Goal: Task Accomplishment & Management: Manage account settings

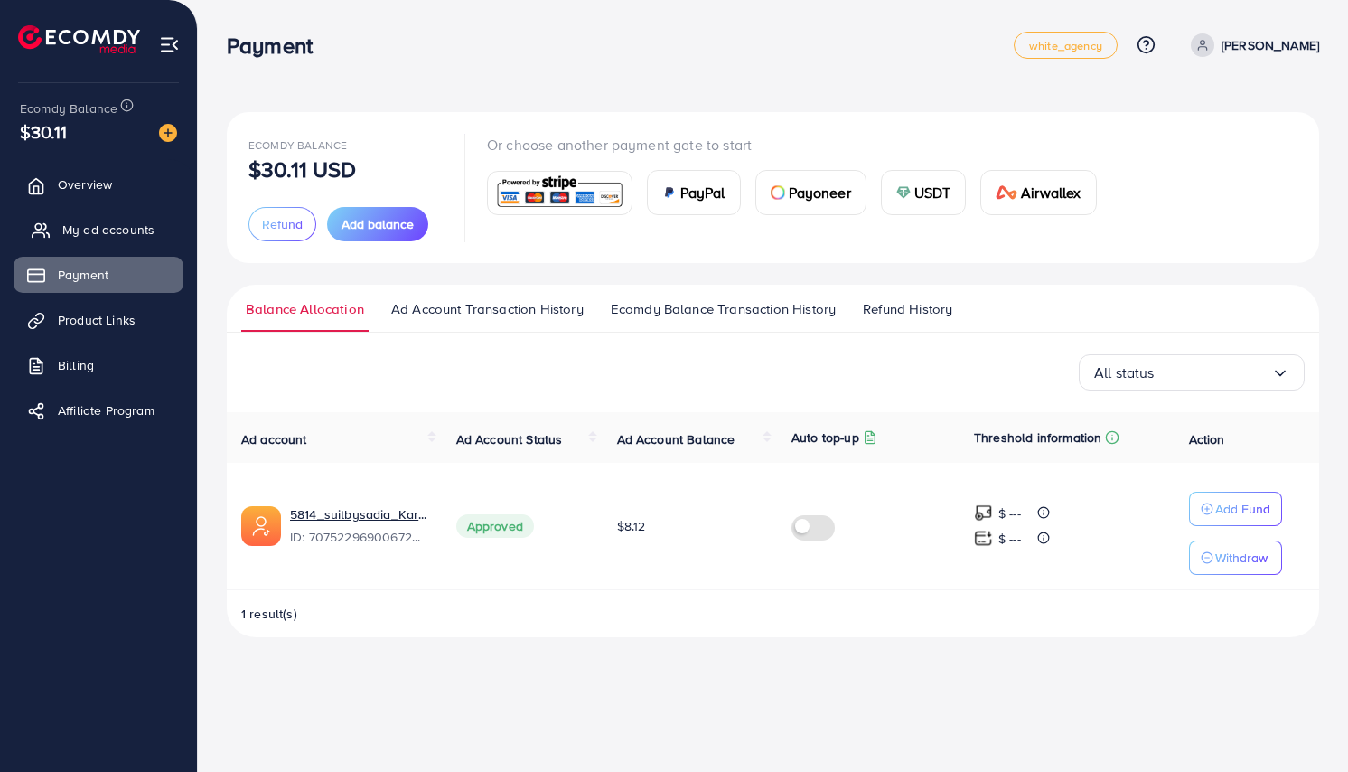
click at [145, 230] on span "My ad accounts" at bounding box center [108, 229] width 92 height 18
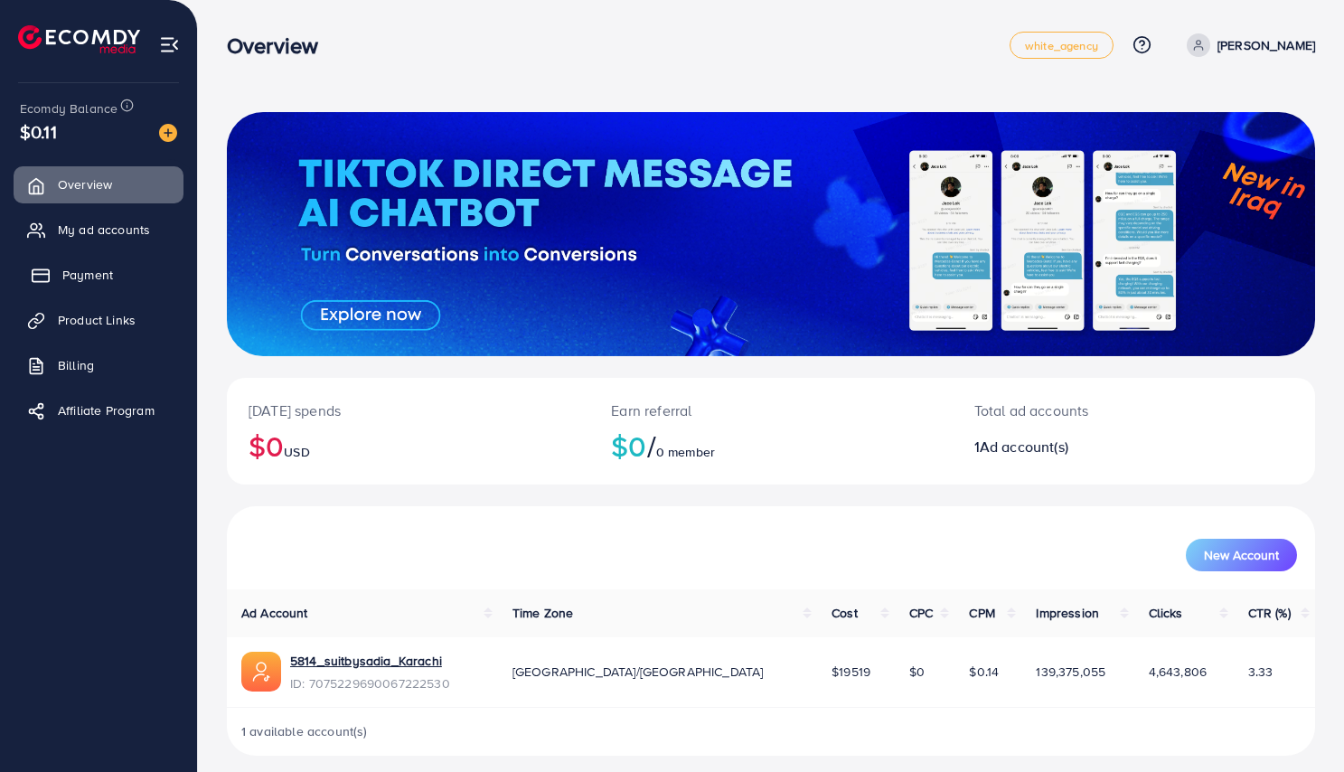
click at [97, 262] on link "Payment" at bounding box center [99, 275] width 170 height 36
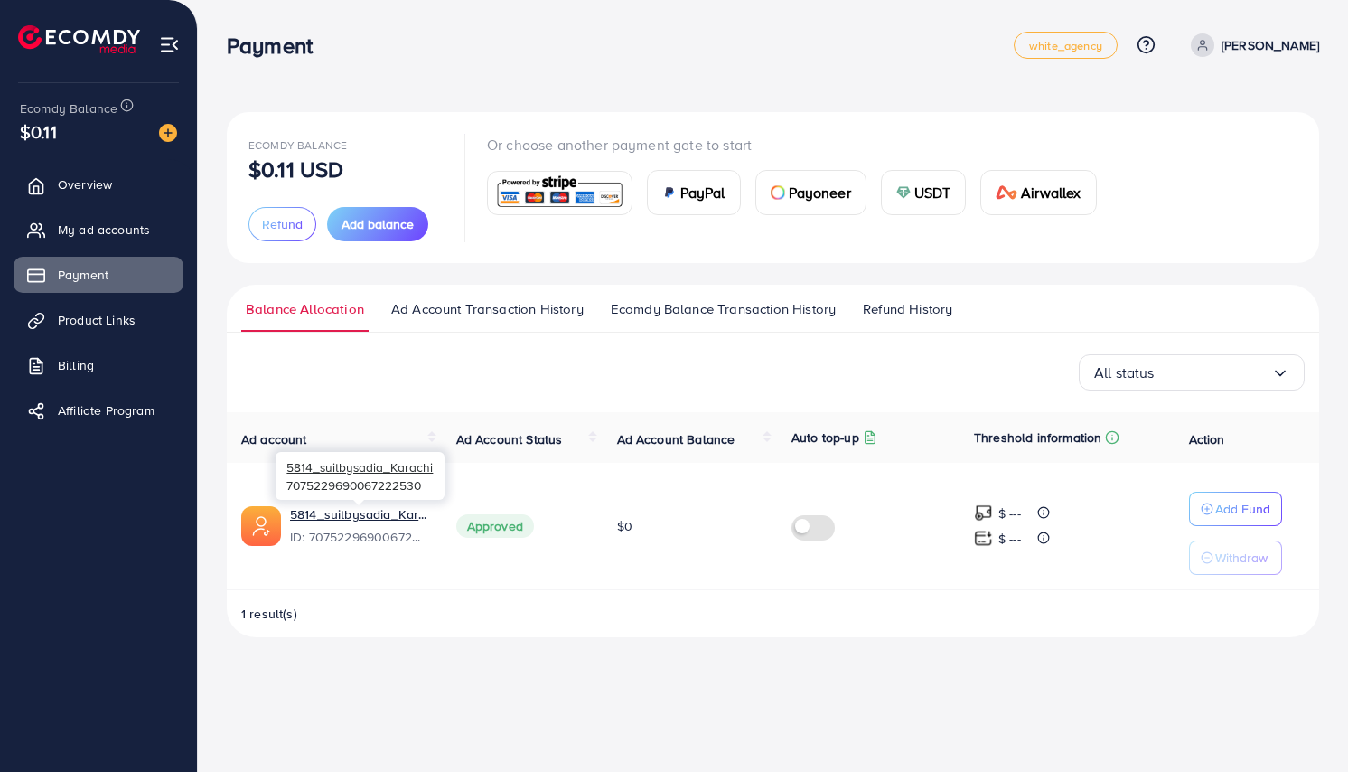
click at [326, 538] on span "ID: 7075229690067222530" at bounding box center [358, 537] width 137 height 18
click at [421, 542] on span "ID: 7075229690067222530" at bounding box center [358, 537] width 137 height 18
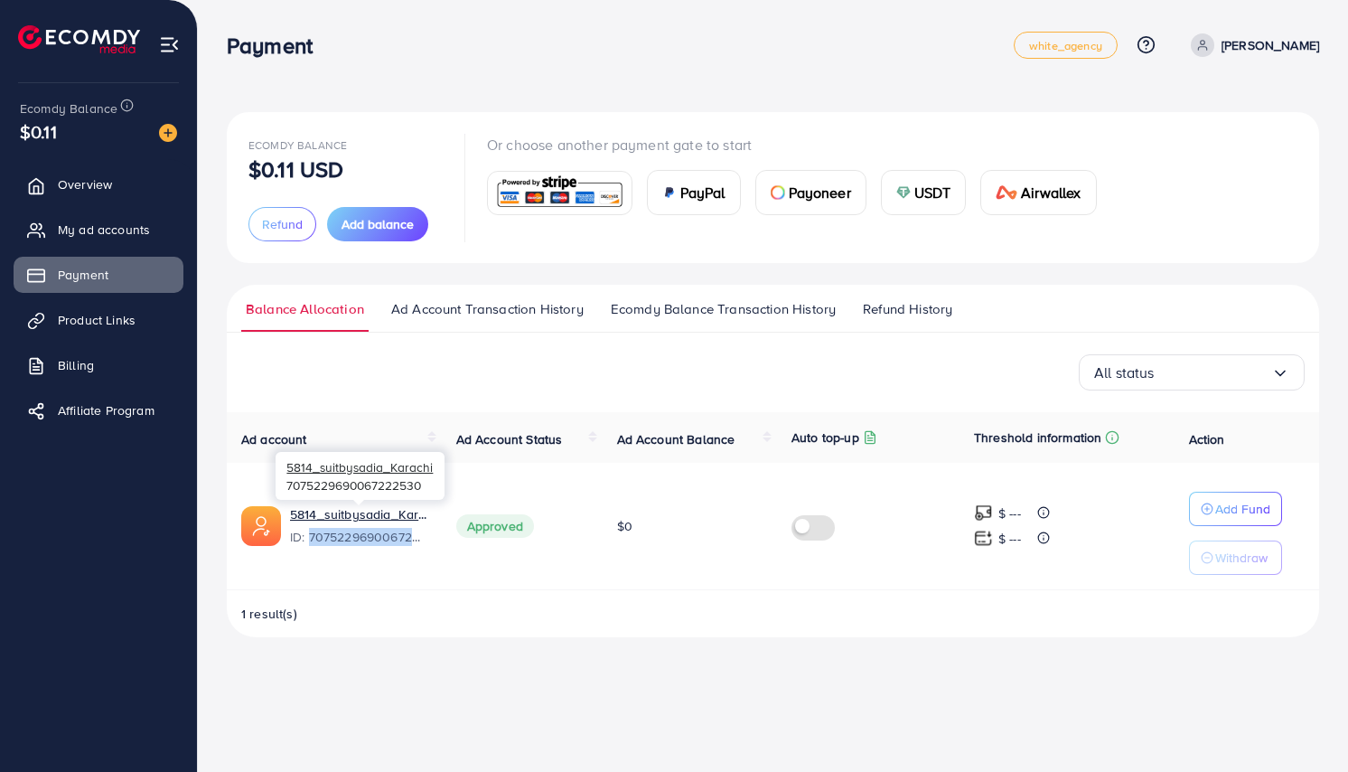
click at [421, 542] on span "ID: 7075229690067222530" at bounding box center [358, 537] width 137 height 18
click at [422, 590] on div "Ad account Ad Account Status Ad Account Balance Auto top-up Threshold informati…" at bounding box center [773, 524] width 1092 height 225
click at [367, 536] on span "ID: 7075229690067222530" at bounding box center [358, 537] width 137 height 18
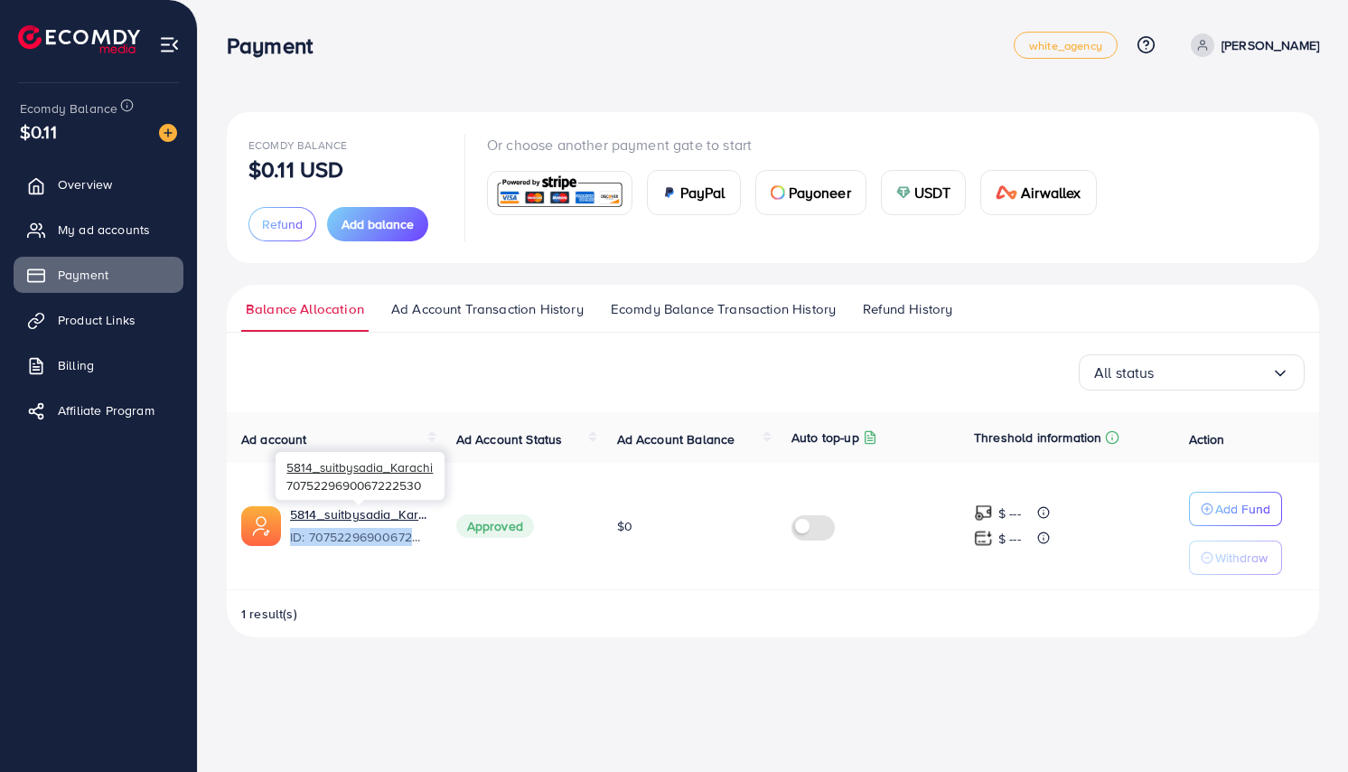
copy span "ID: 7075229690067222530"
click at [148, 229] on span "My ad accounts" at bounding box center [108, 229] width 92 height 18
